Goal: Task Accomplishment & Management: Complete application form

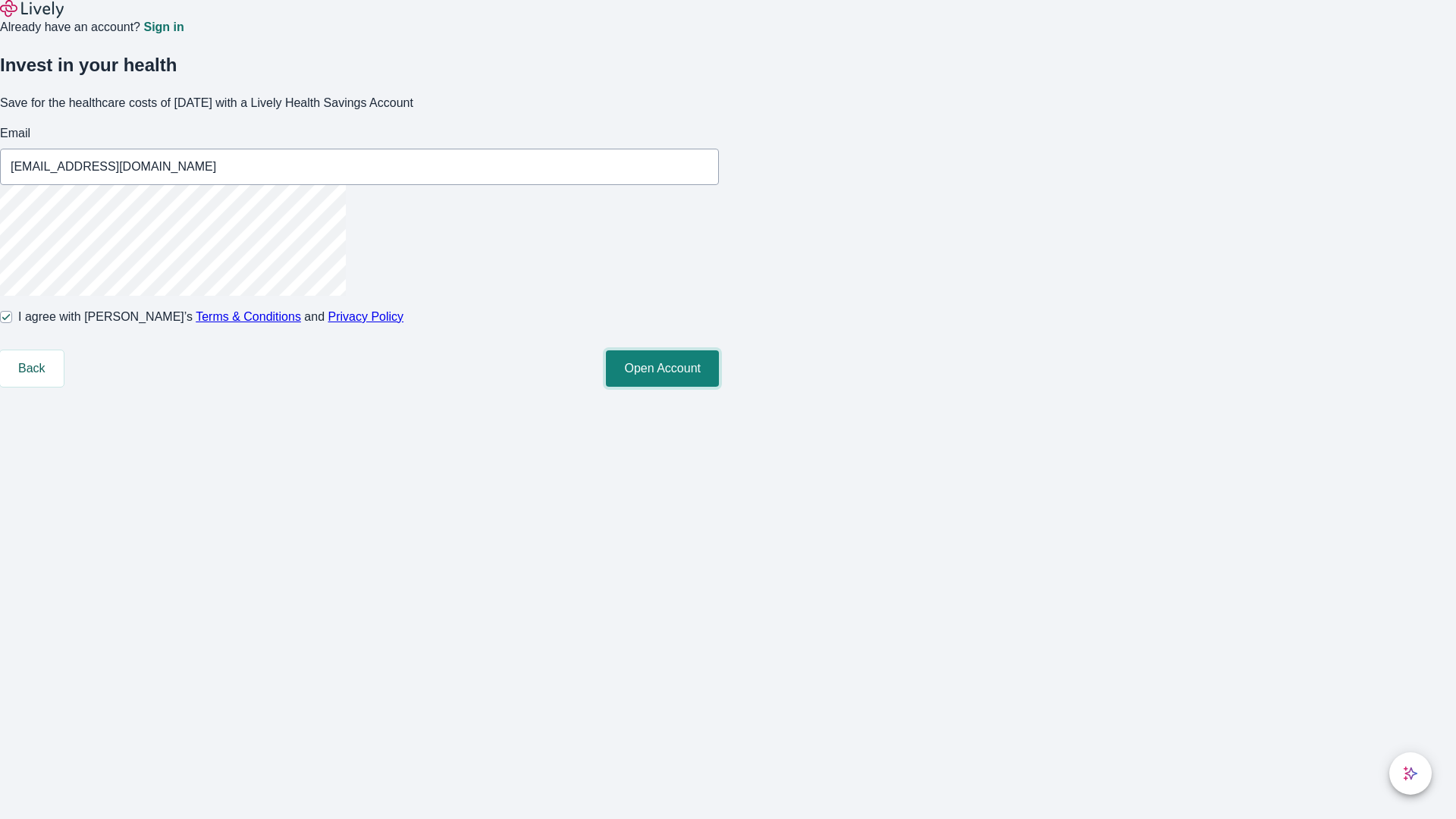
click at [719, 387] on button "Open Account" at bounding box center [662, 369] width 113 height 36
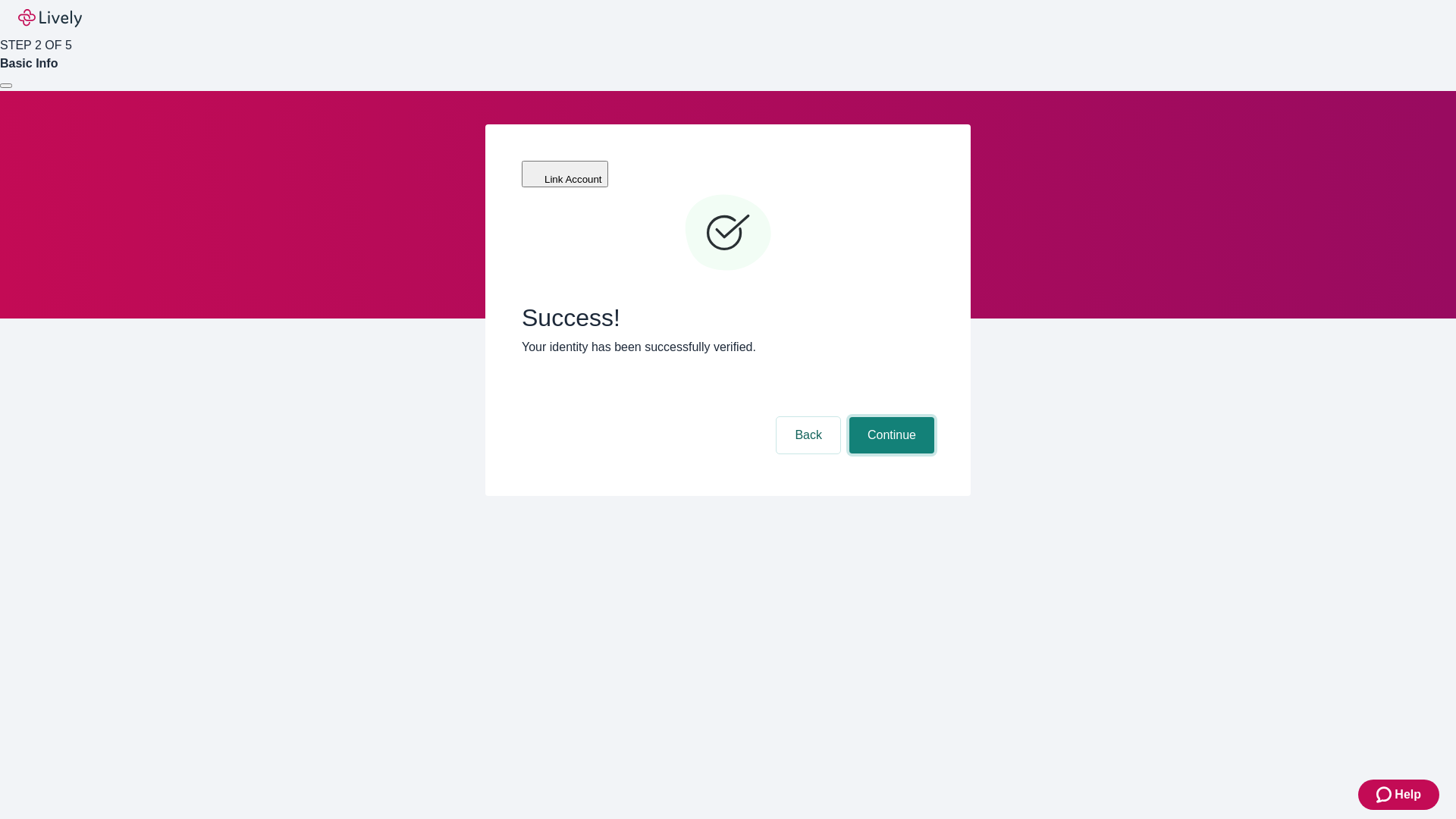
click at [889, 417] on button "Continue" at bounding box center [892, 435] width 85 height 36
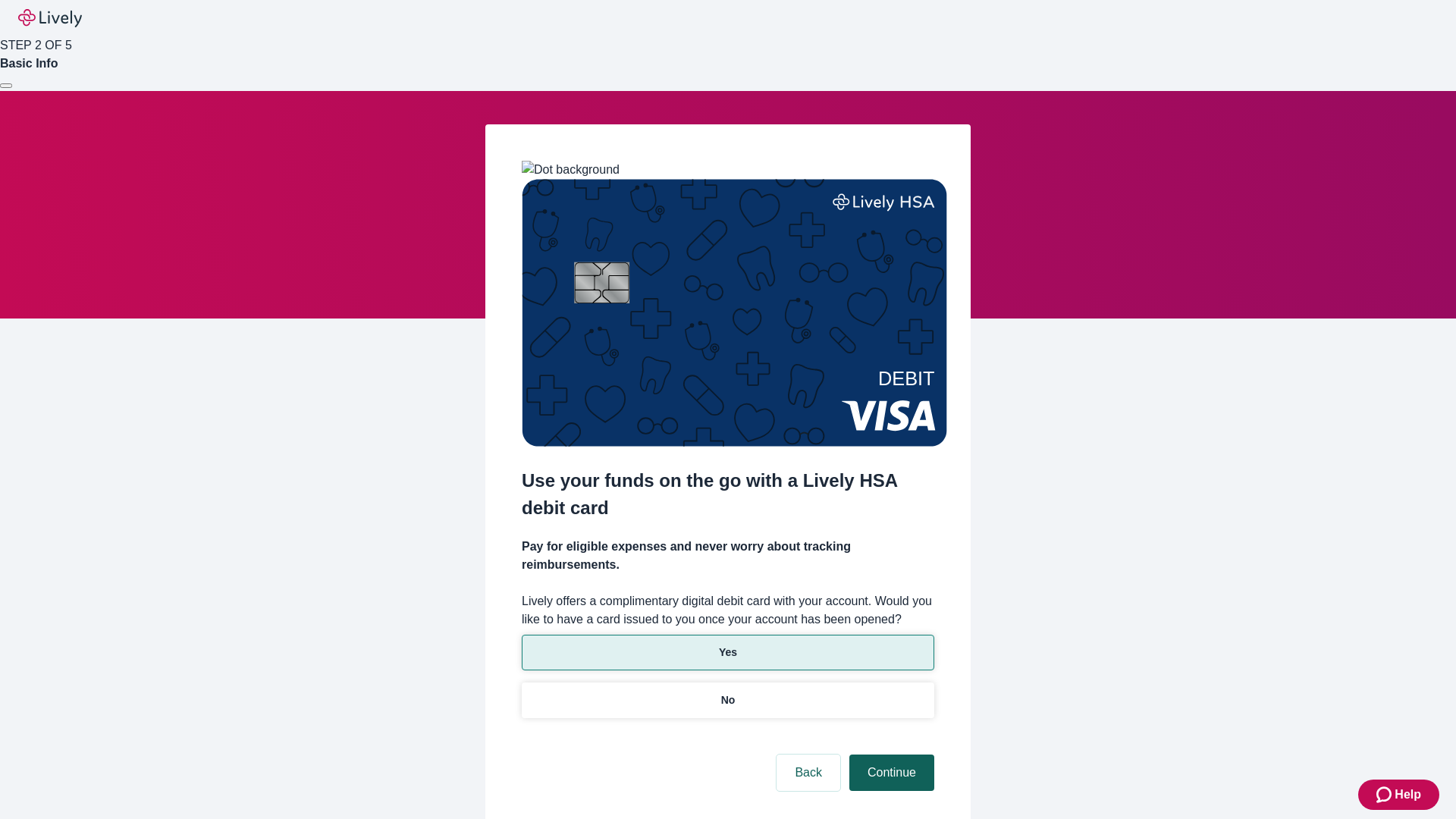
click at [727, 645] on p "Yes" at bounding box center [728, 652] width 18 height 16
click at [889, 754] on button "Continue" at bounding box center [892, 772] width 85 height 36
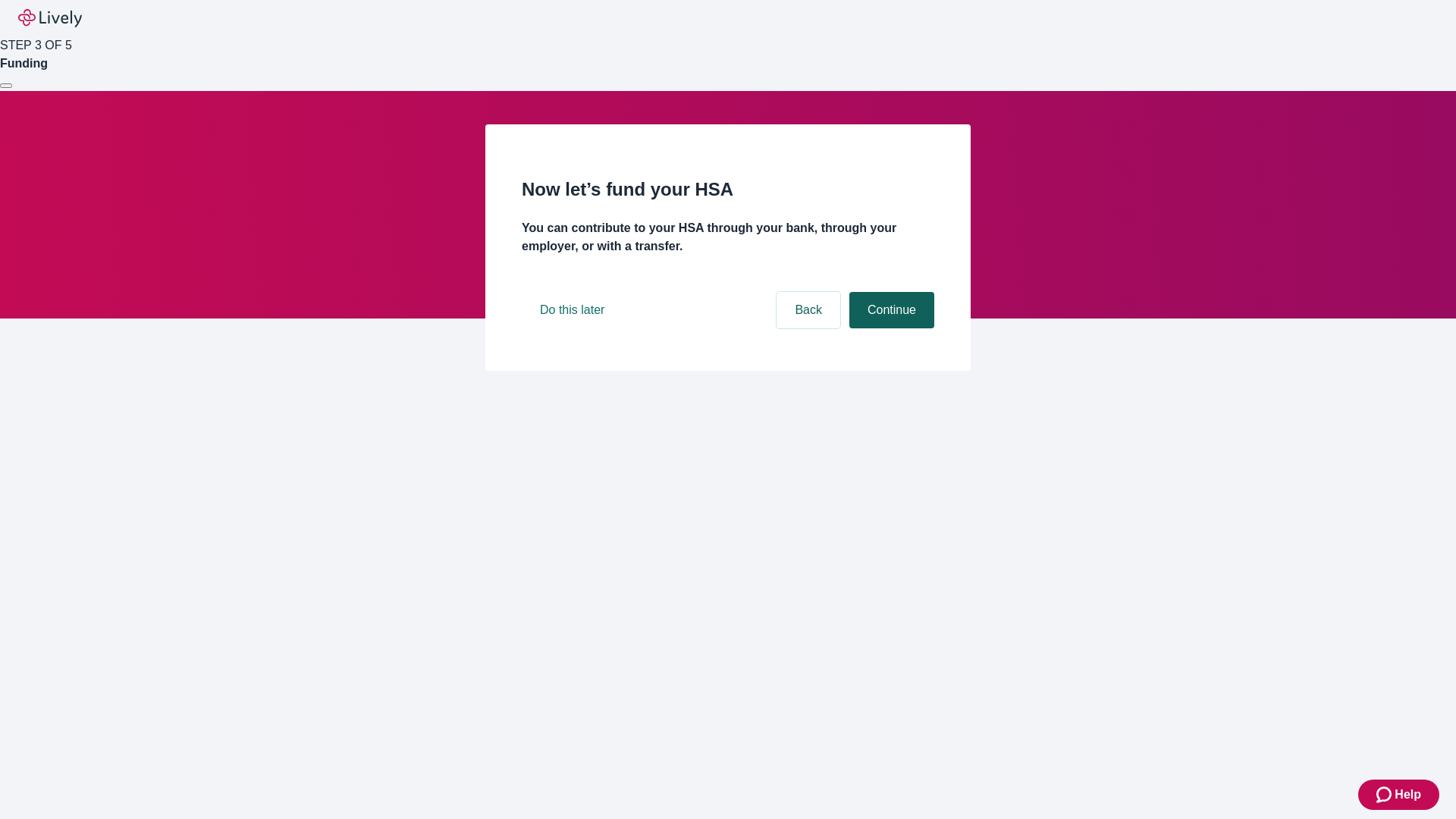
click at [889, 328] on button "Continue" at bounding box center [892, 310] width 85 height 36
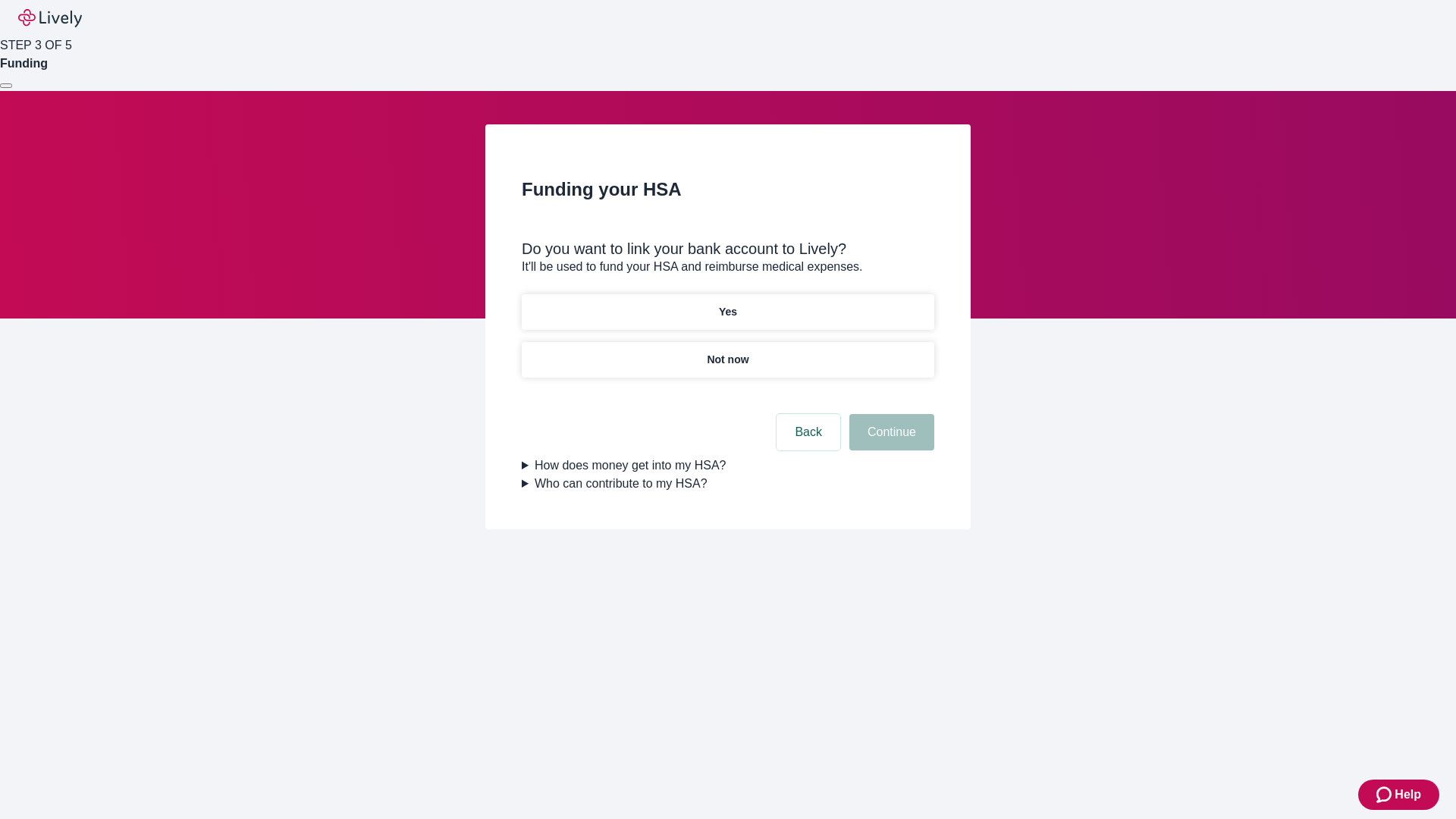
click at [727, 304] on p "Yes" at bounding box center [728, 312] width 18 height 16
click at [889, 414] on button "Continue" at bounding box center [892, 432] width 85 height 36
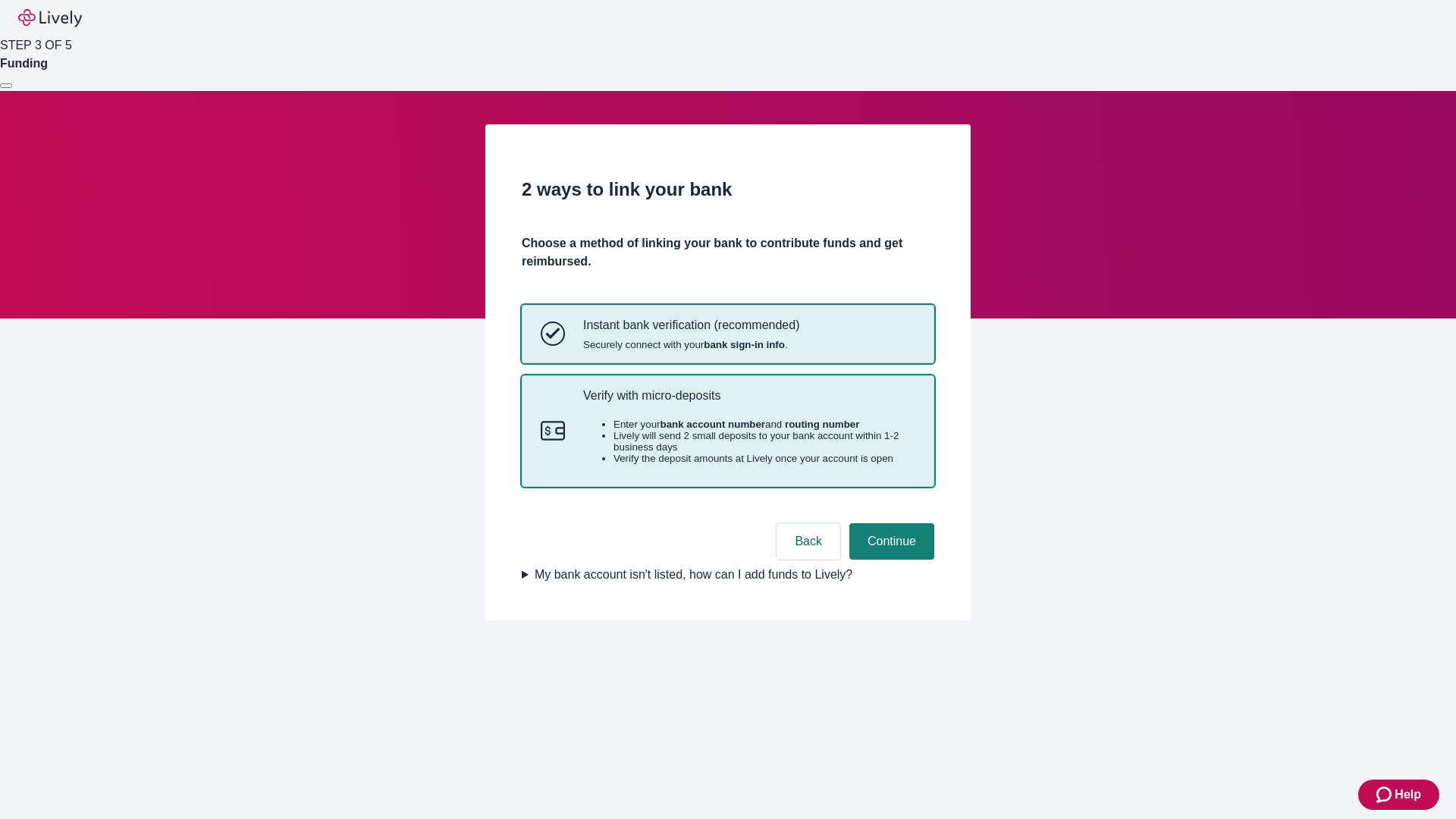
click at [748, 402] on p "Verify with micro-deposits" at bounding box center [749, 395] width 332 height 15
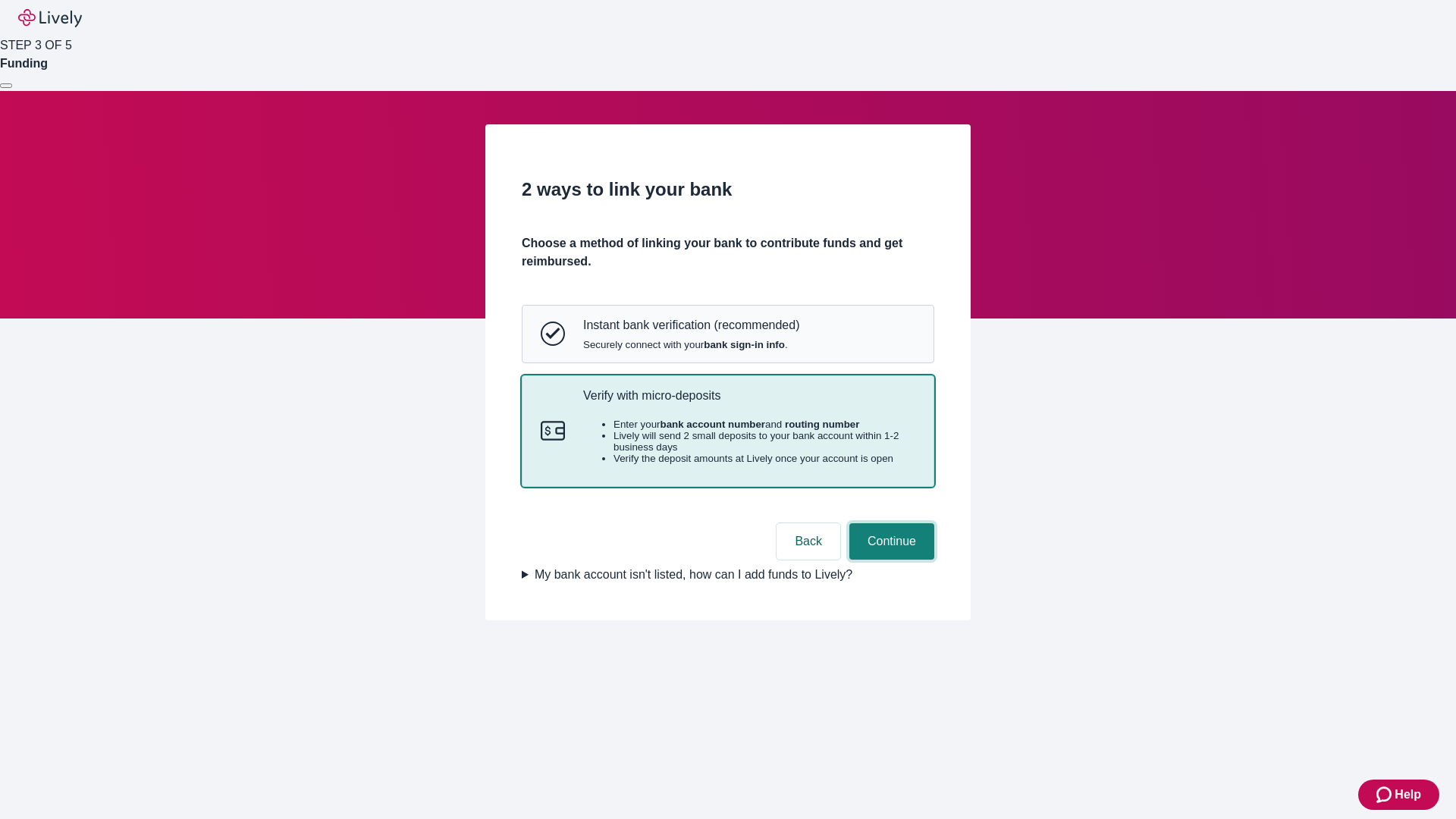
click at [889, 559] on button "Continue" at bounding box center [892, 541] width 85 height 36
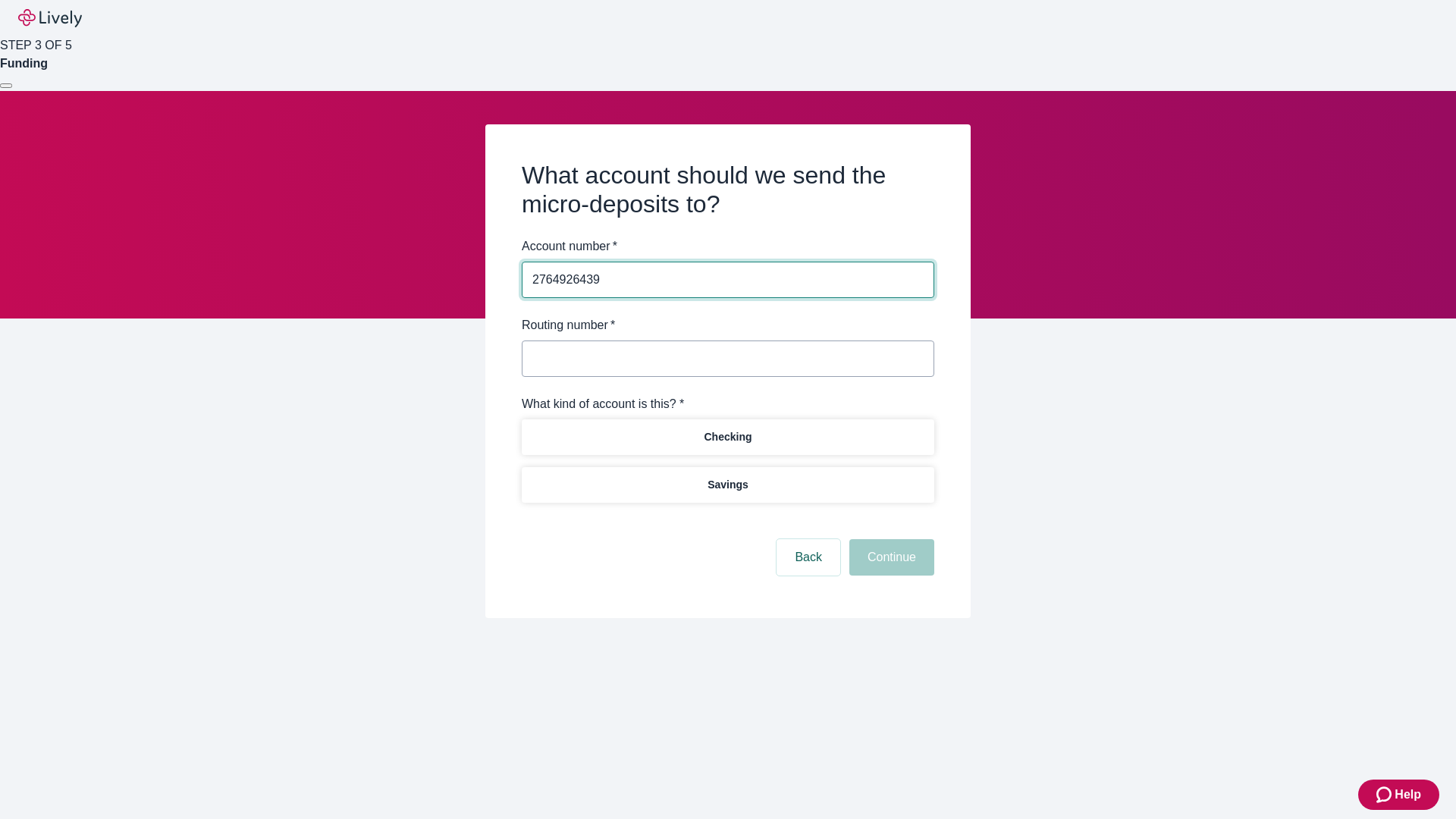
type input "2764926439"
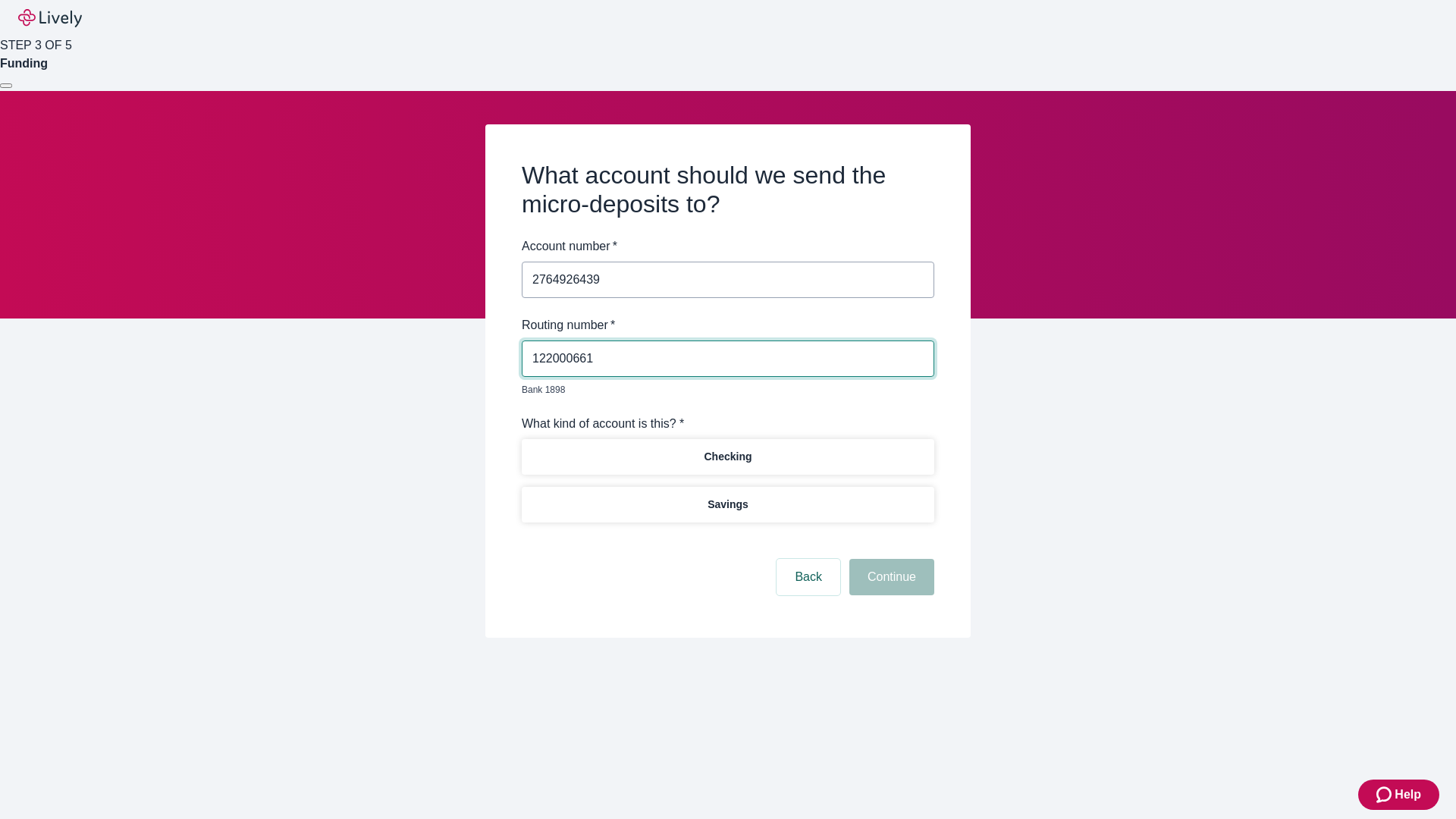
type input "122000661"
click at [727, 449] on p "Checking" at bounding box center [727, 457] width 47 height 16
click at [889, 559] on button "Continue" at bounding box center [892, 576] width 85 height 36
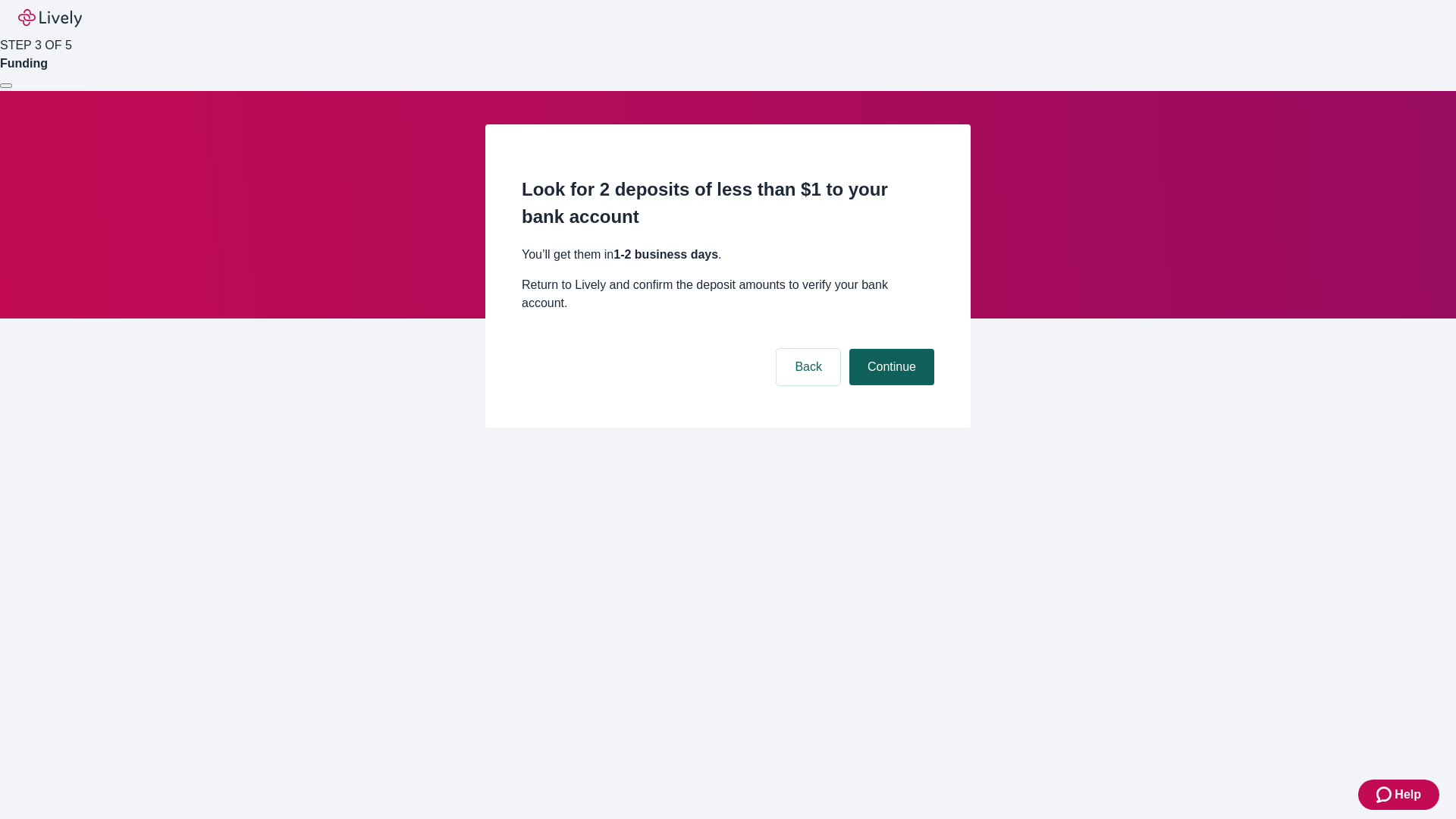
click at [889, 349] on button "Continue" at bounding box center [892, 367] width 85 height 36
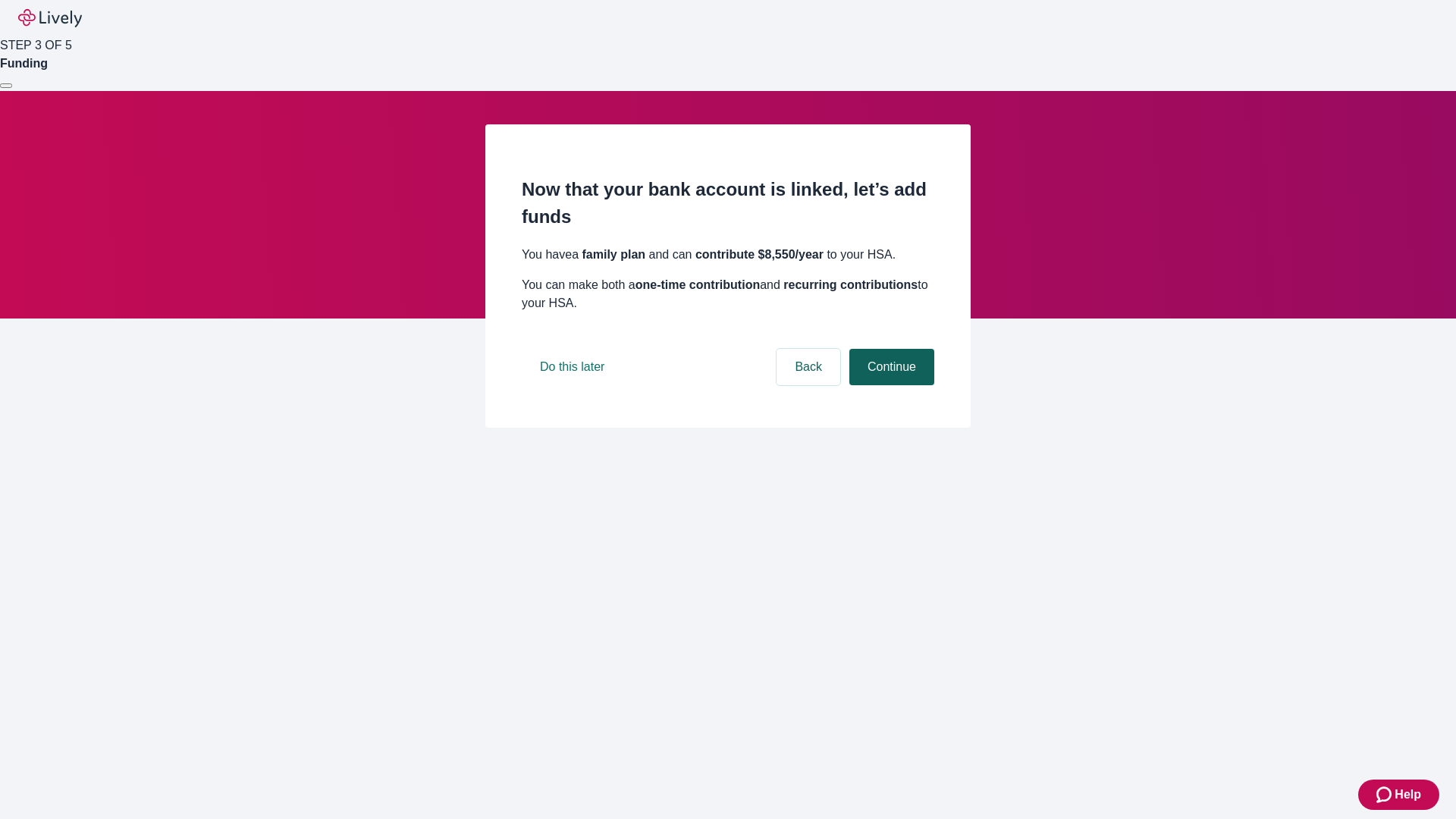
click at [889, 385] on button "Continue" at bounding box center [892, 367] width 85 height 36
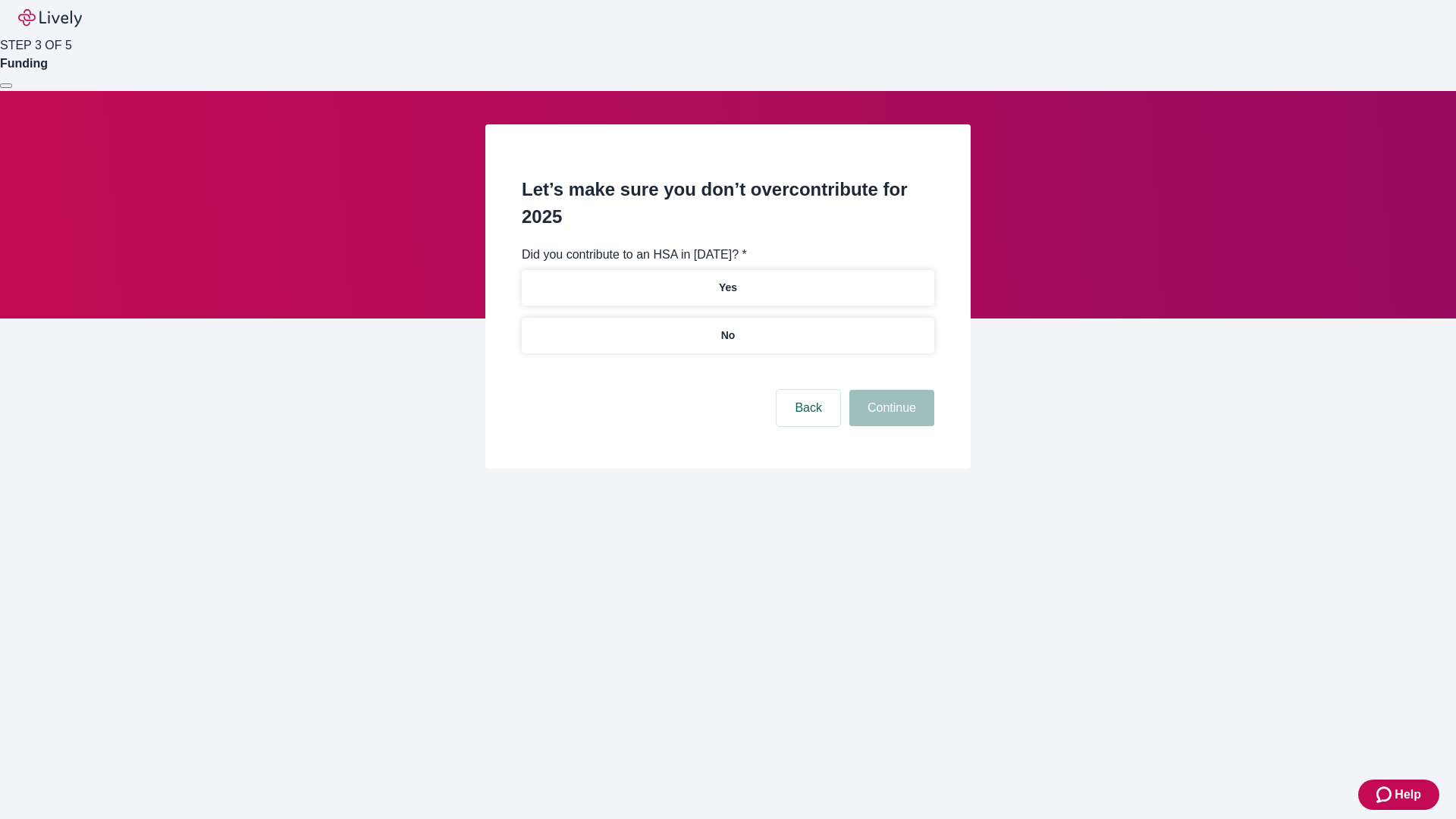
click at [727, 327] on p "No" at bounding box center [728, 335] width 15 height 16
click at [889, 390] on button "Continue" at bounding box center [892, 408] width 85 height 36
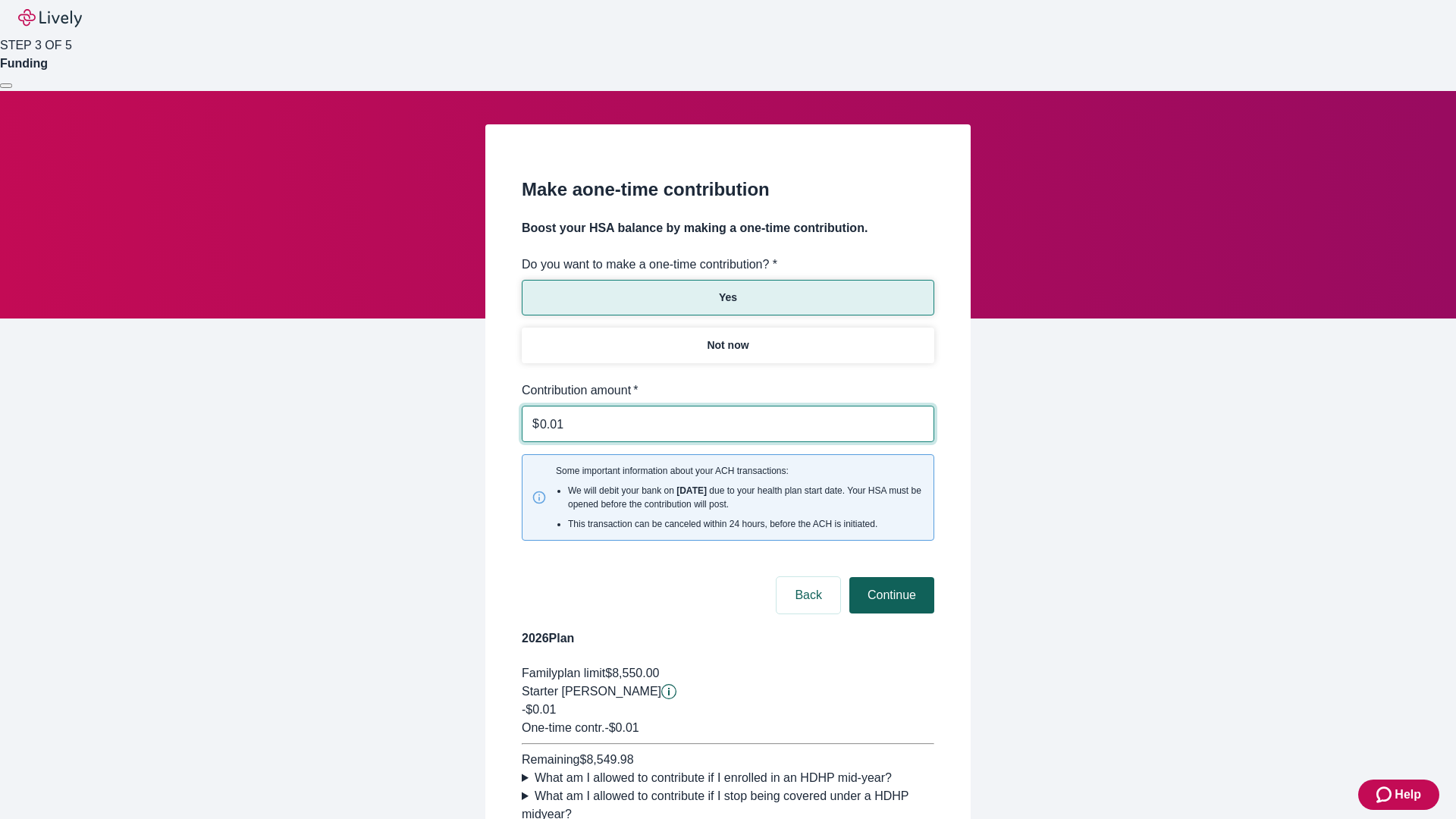
type input "0.01"
click at [889, 576] on button "Continue" at bounding box center [892, 595] width 85 height 36
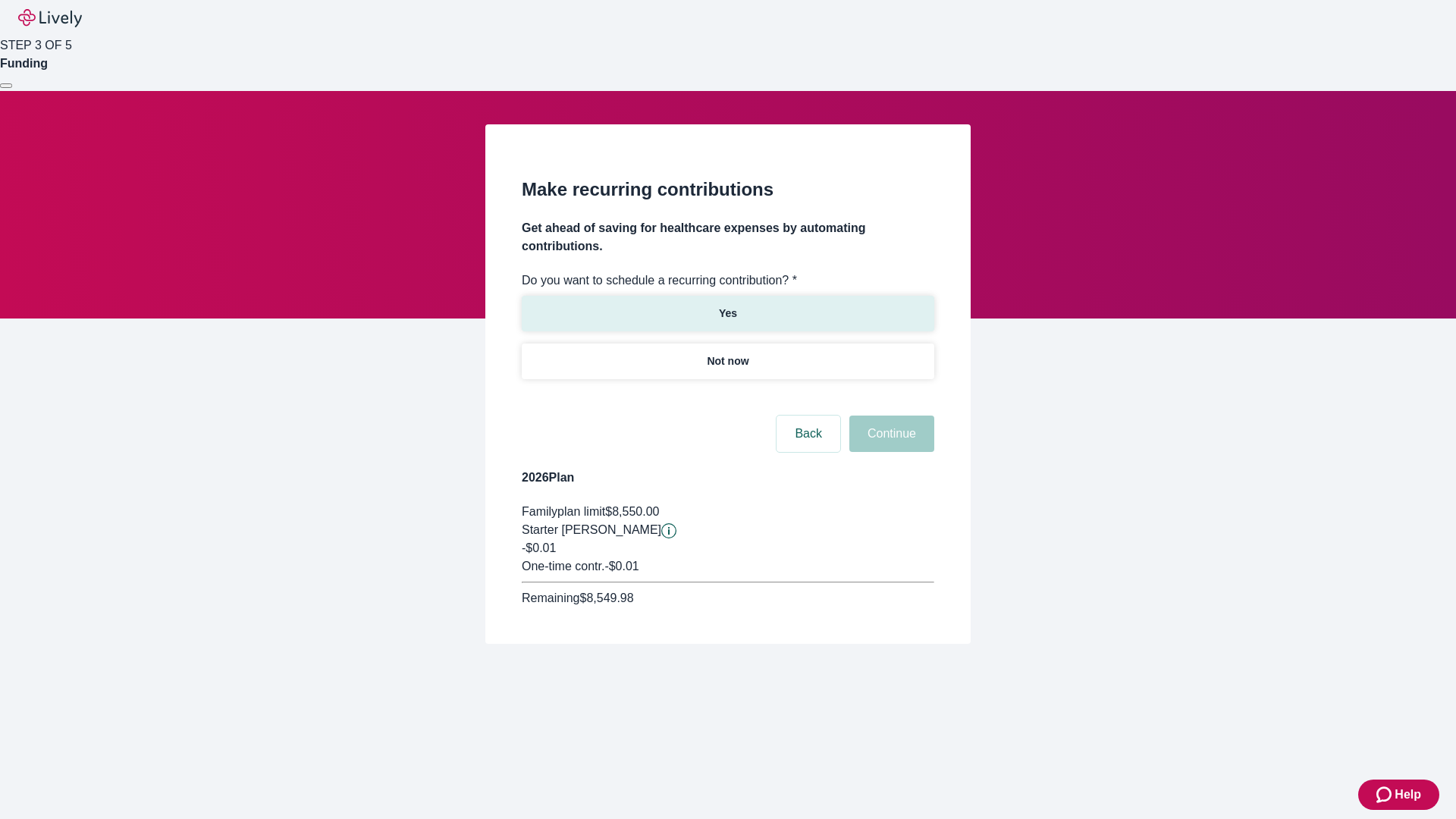
click at [727, 306] on p "Yes" at bounding box center [728, 313] width 18 height 16
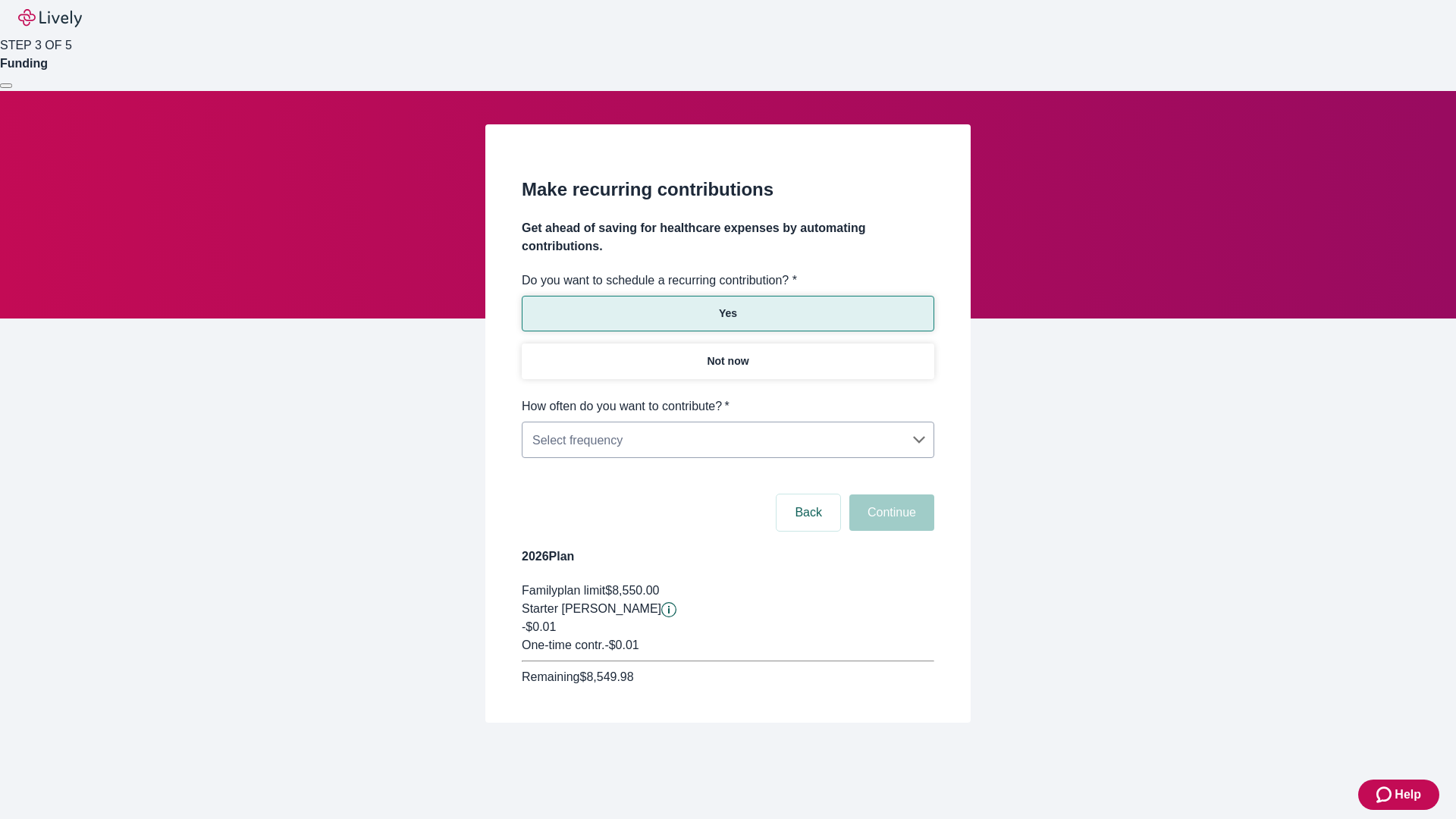
click at [727, 397] on body "Help STEP 3 OF 5 Funding Make recurring contributions Get ahead of saving for h…" at bounding box center [728, 397] width 1456 height 795
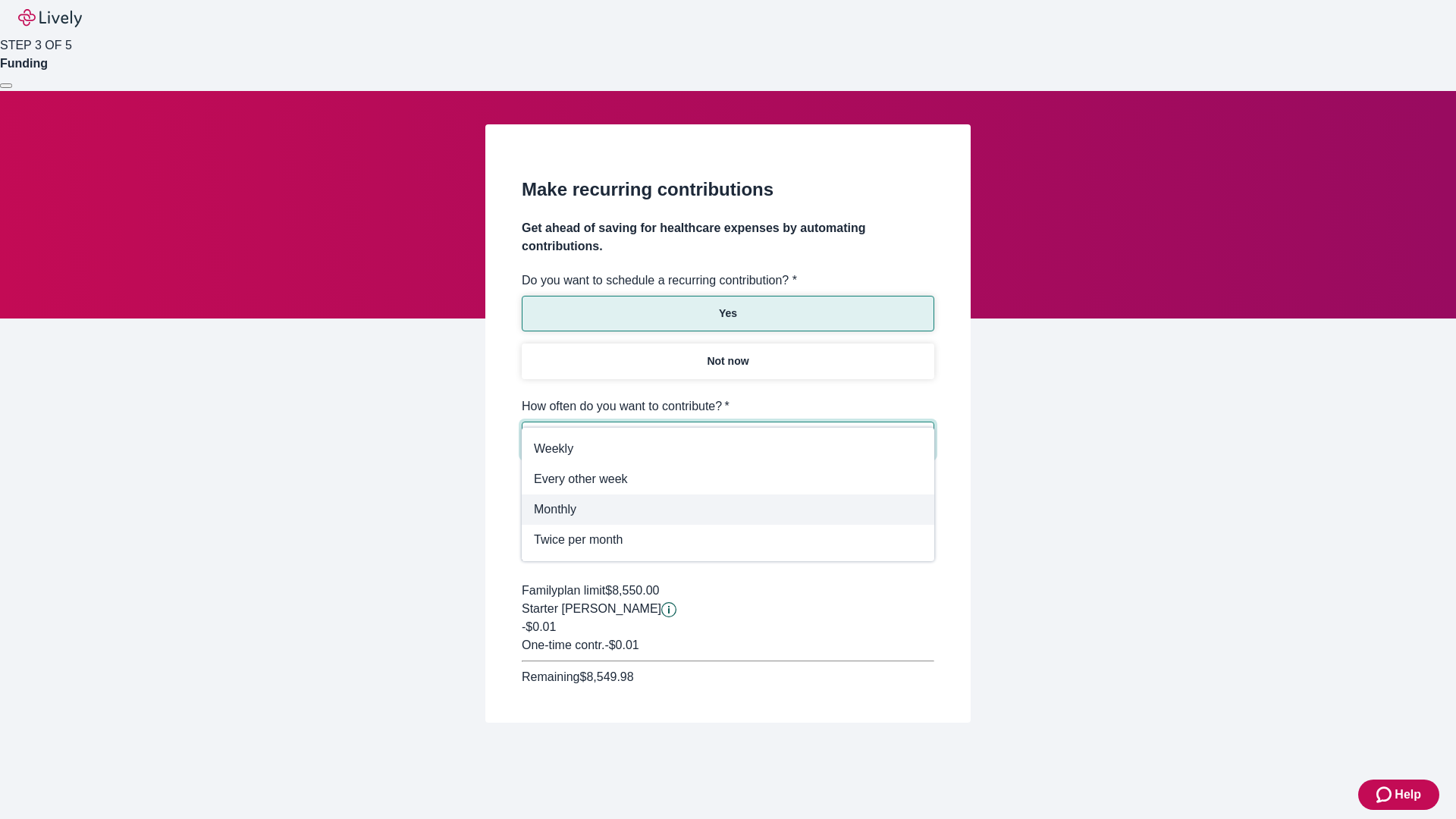
click at [728, 509] on span "Monthly" at bounding box center [728, 509] width 388 height 18
type input "Monthly"
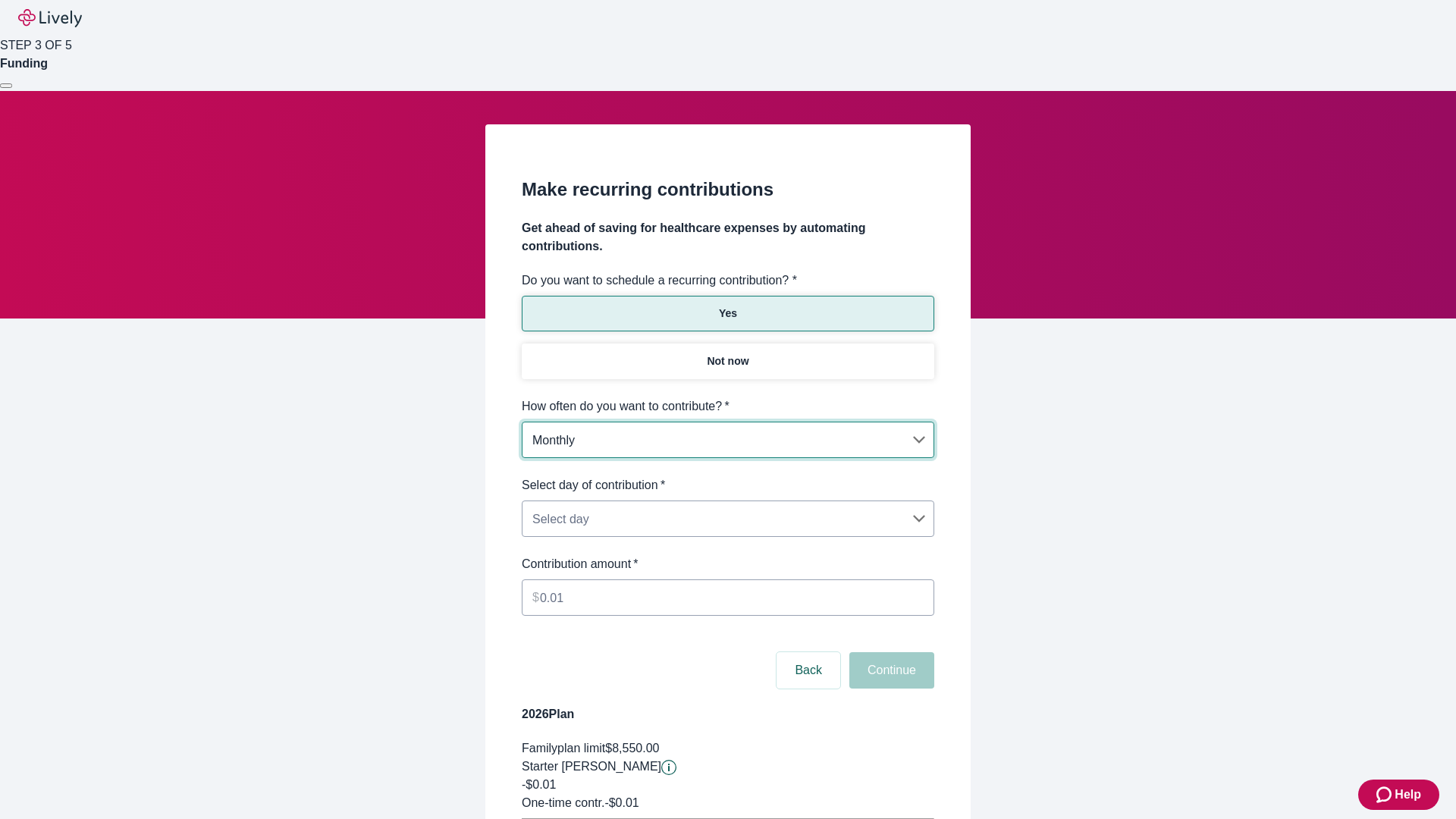
click at [727, 476] on body "Help STEP 3 OF 5 Funding Make recurring contributions Get ahead of saving for h…" at bounding box center [728, 476] width 1456 height 953
type input "Monthly15th"
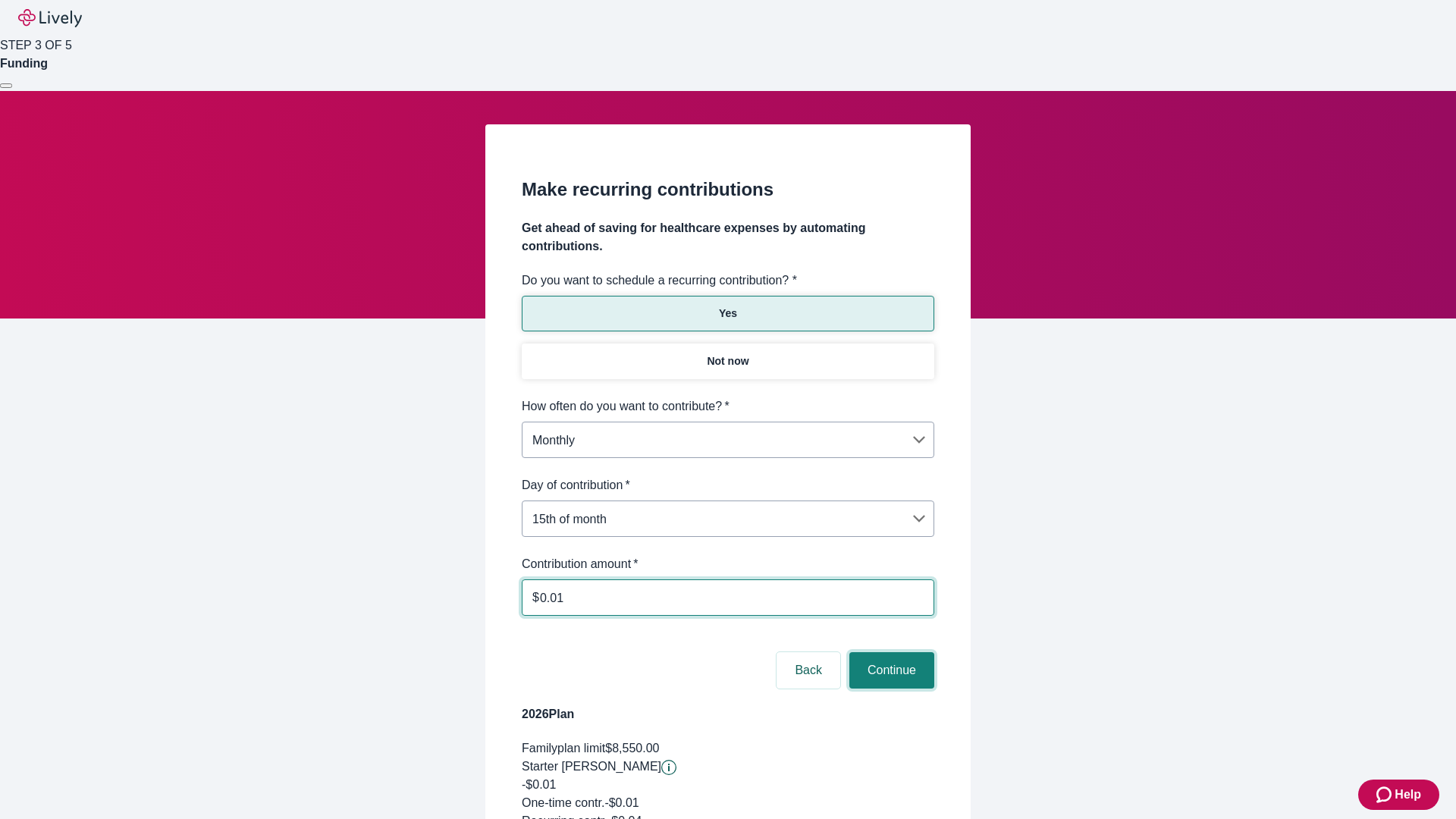
click at [889, 652] on button "Continue" at bounding box center [892, 670] width 85 height 36
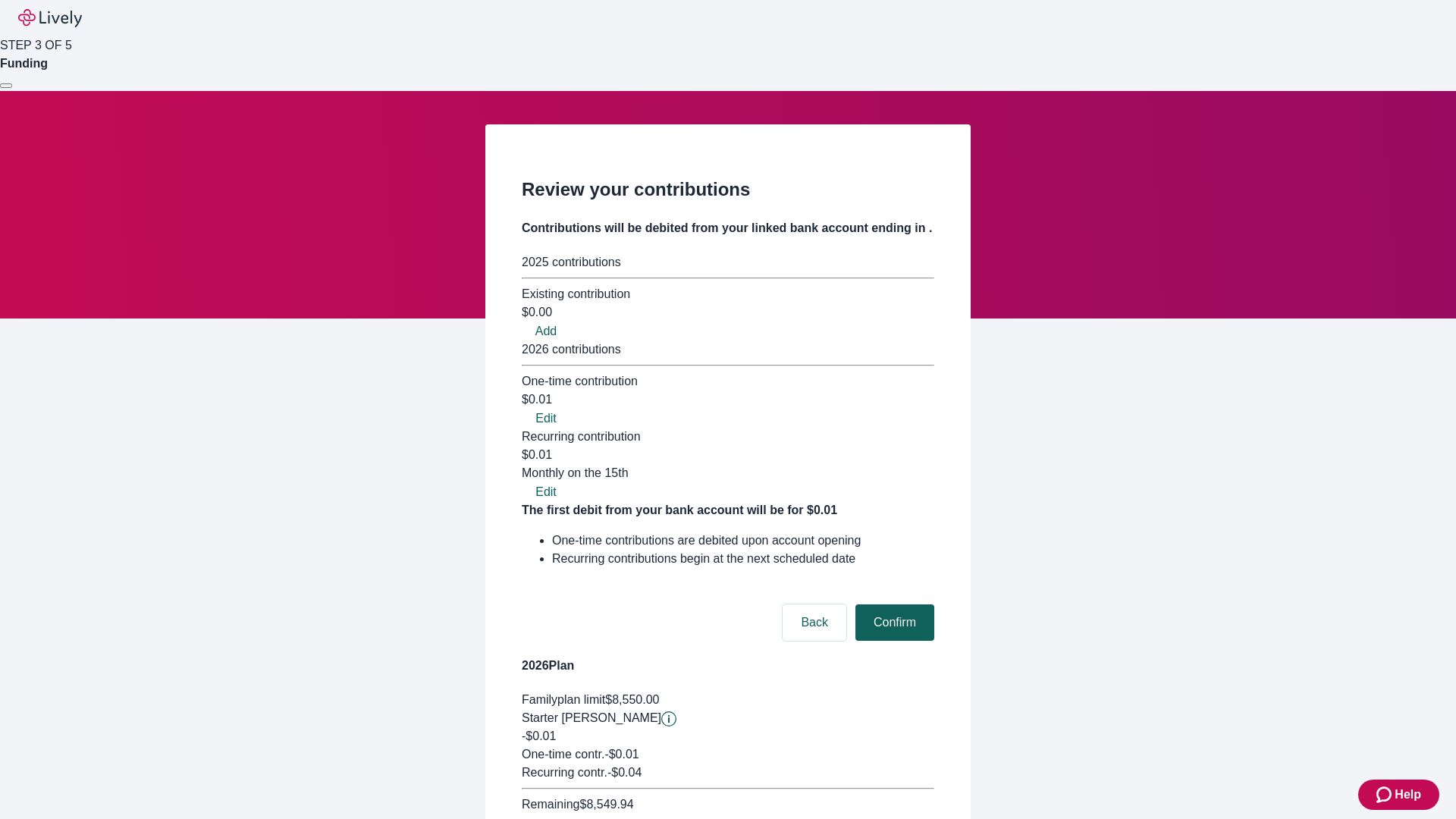
click at [892, 604] on button "Confirm" at bounding box center [894, 622] width 79 height 36
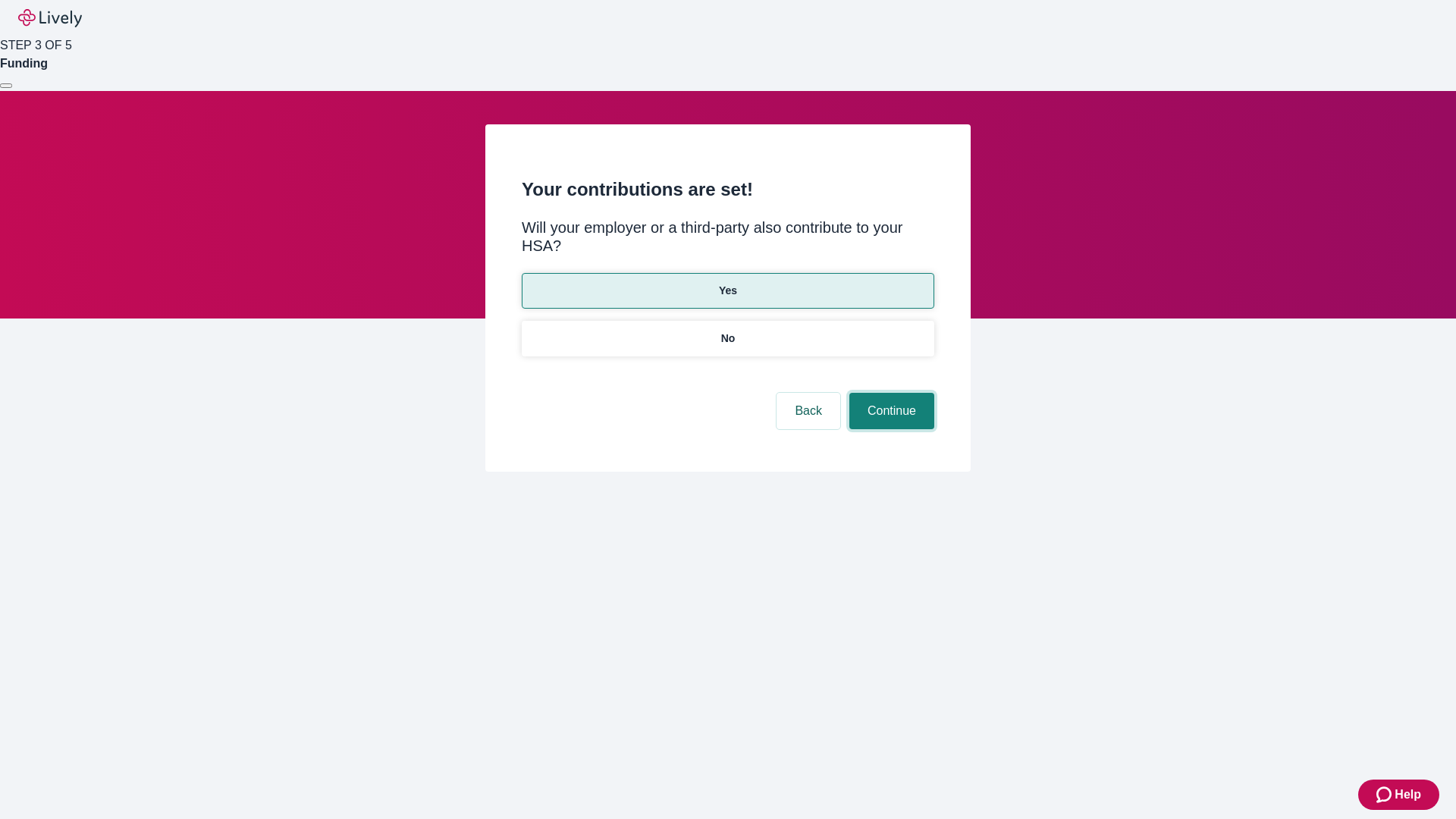
click at [889, 393] on button "Continue" at bounding box center [892, 411] width 85 height 36
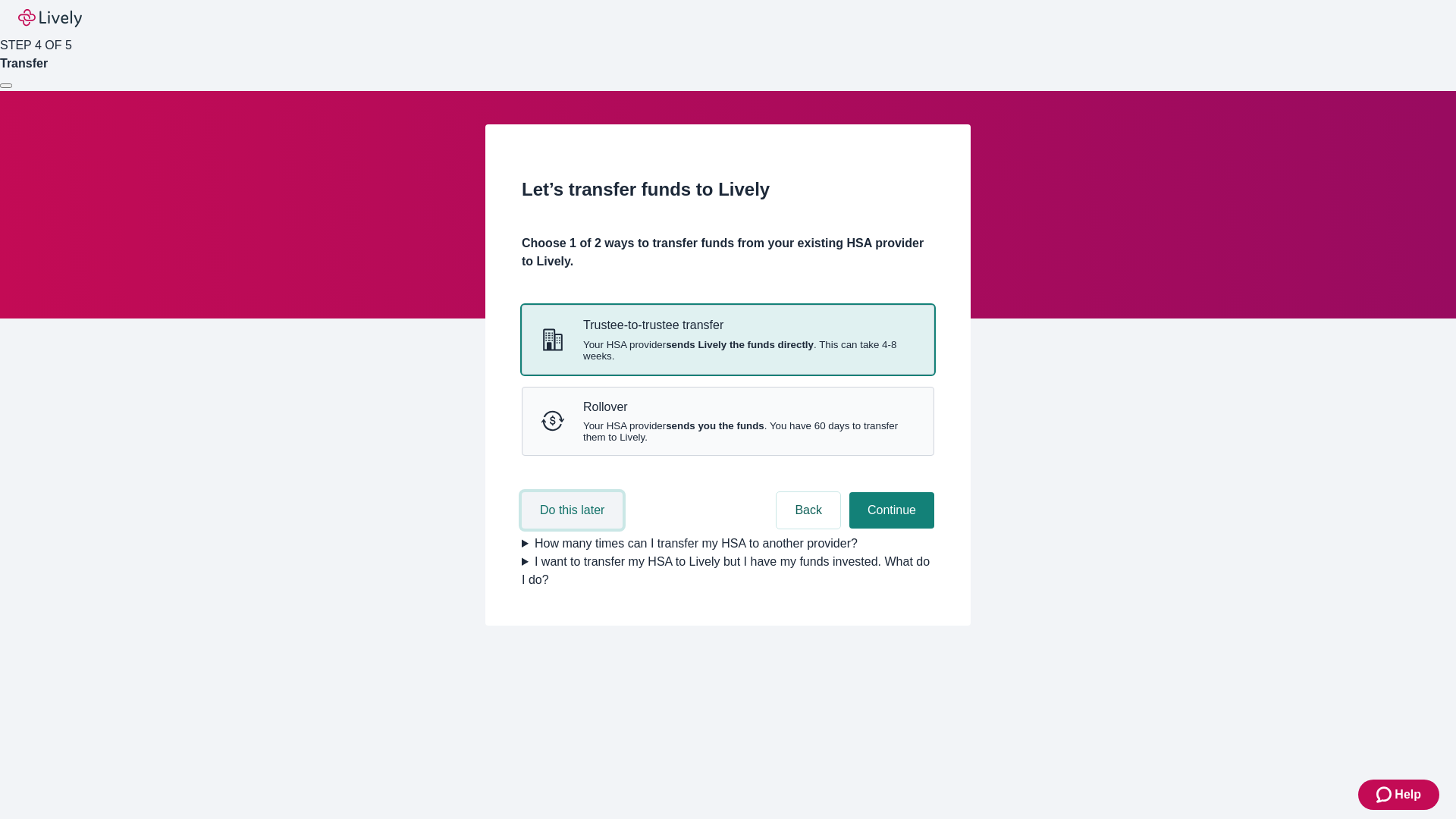
click at [574, 528] on button "Do this later" at bounding box center [571, 510] width 101 height 36
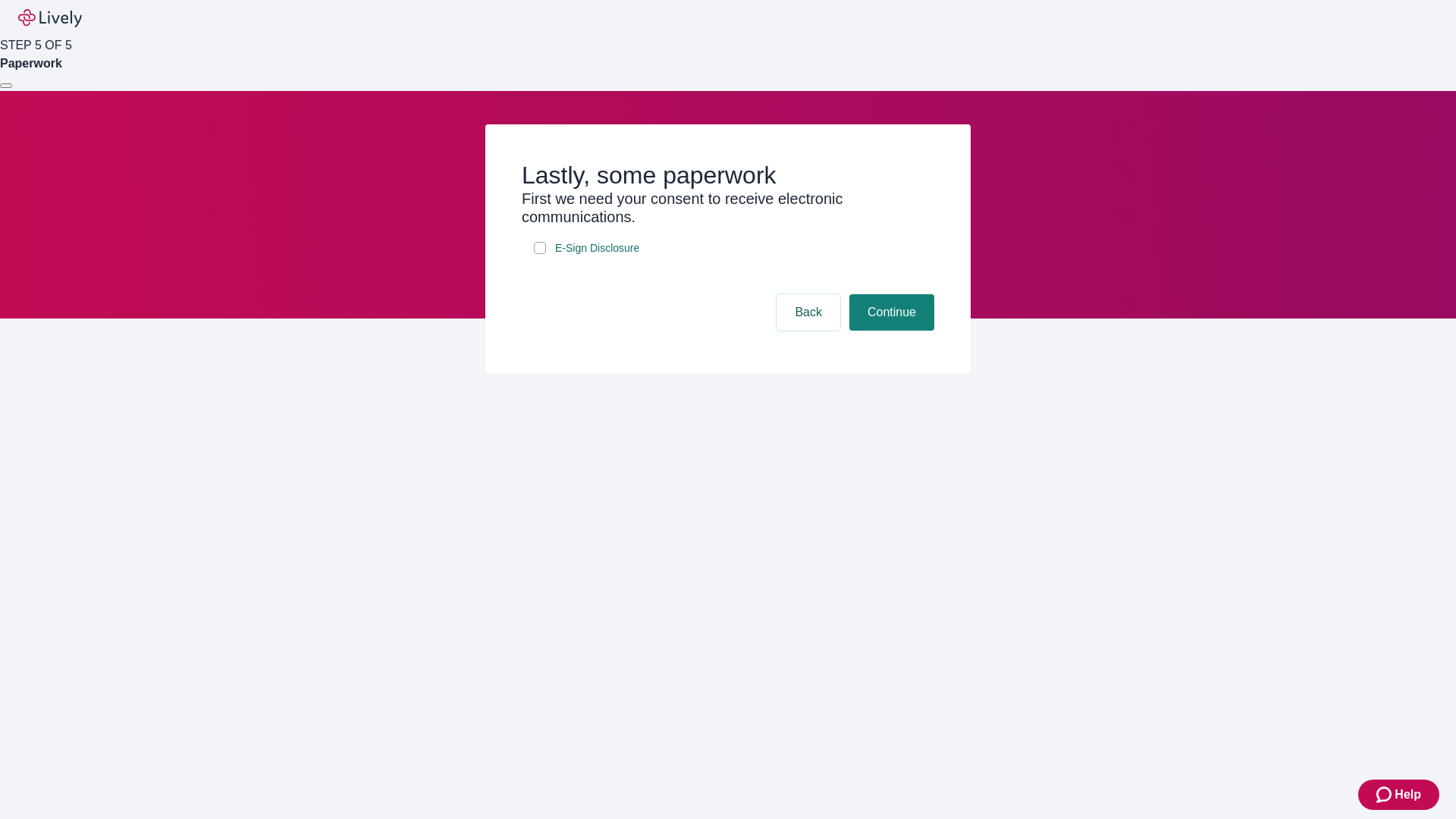
click at [539, 254] on input "E-Sign Disclosure" at bounding box center [539, 248] width 12 height 12
checkbox input "true"
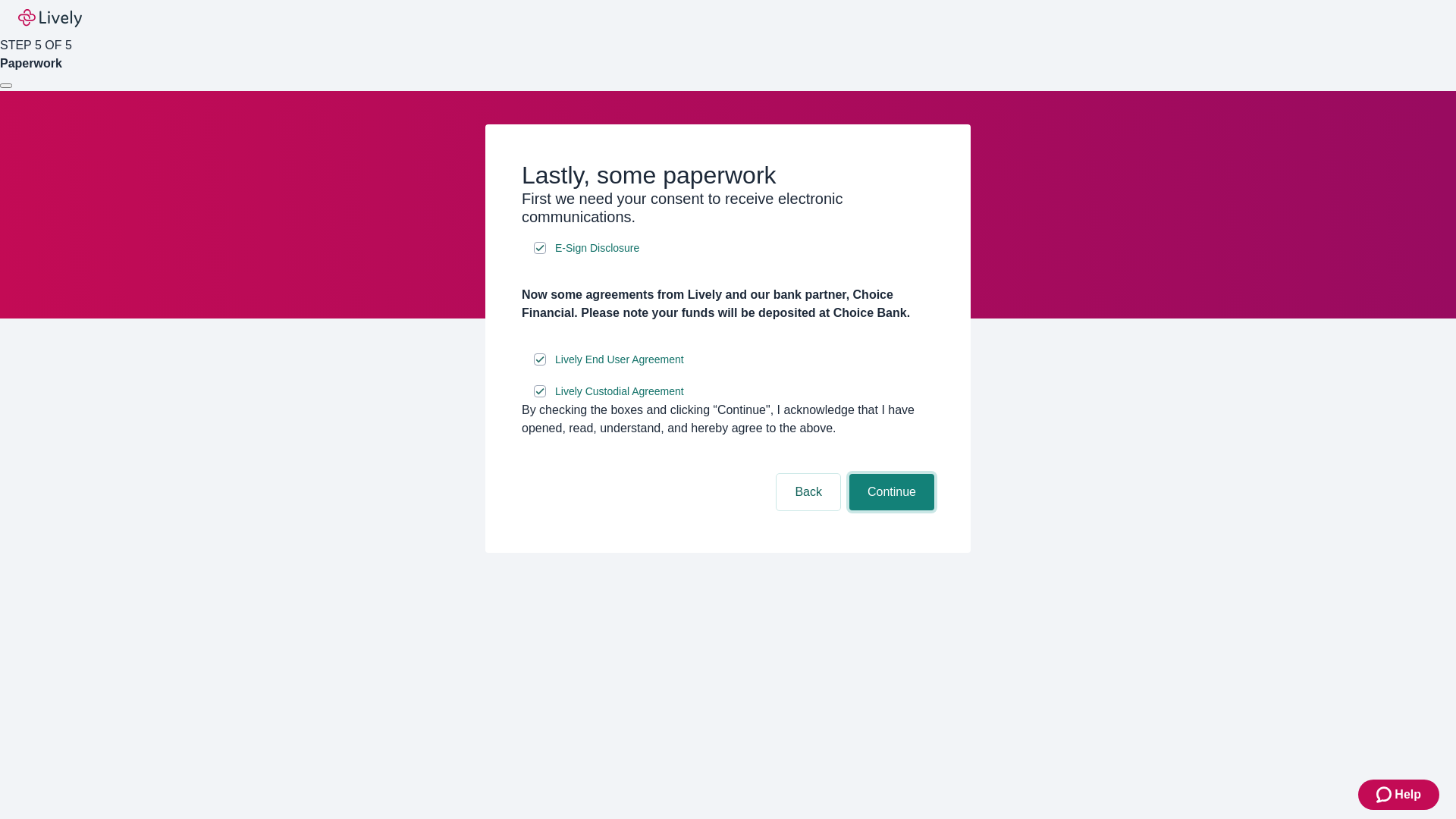
click at [889, 510] on button "Continue" at bounding box center [892, 492] width 85 height 36
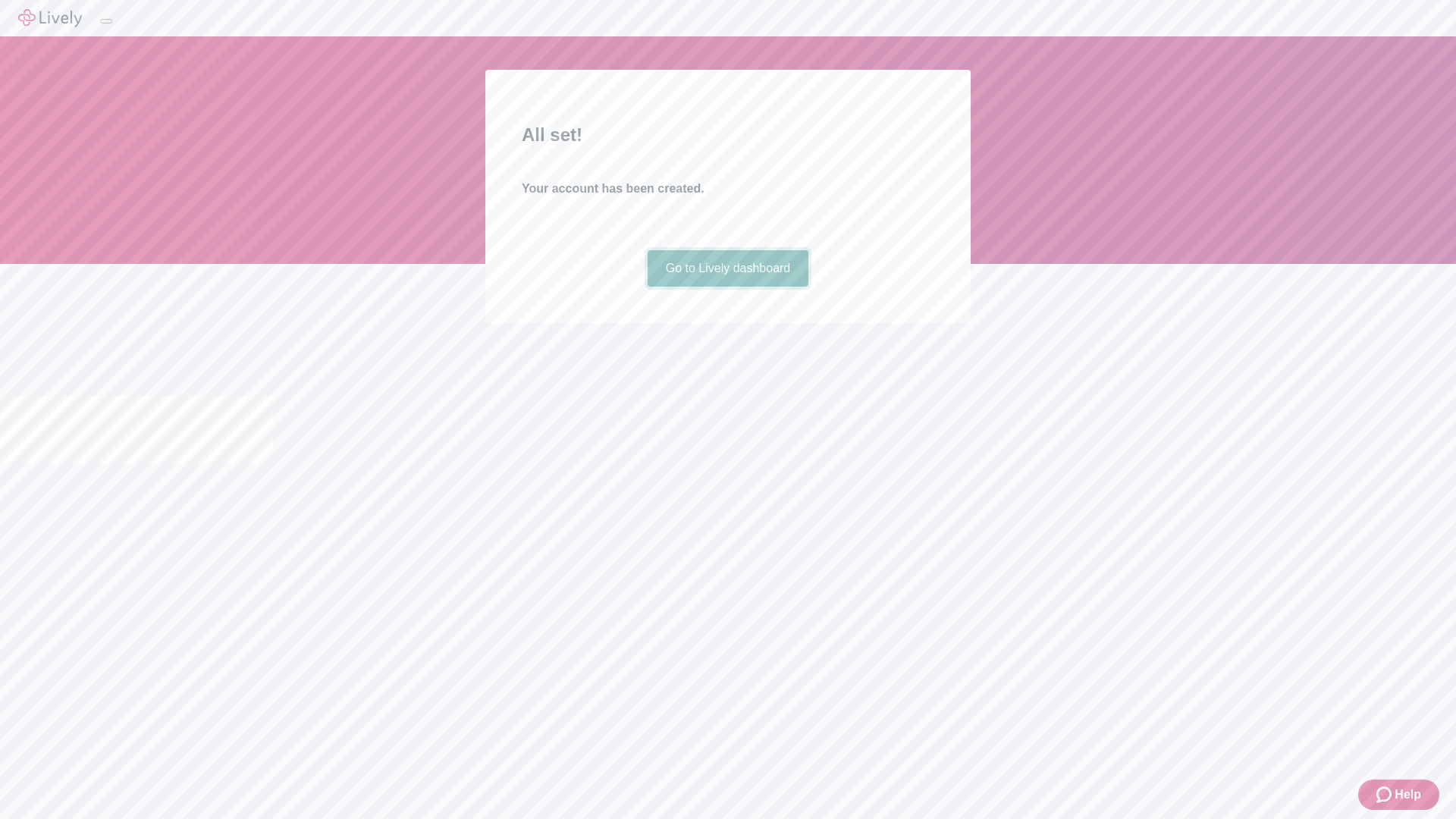
click at [727, 287] on link "Go to Lively dashboard" at bounding box center [728, 268] width 161 height 36
